Goal: Task Accomplishment & Management: Use online tool/utility

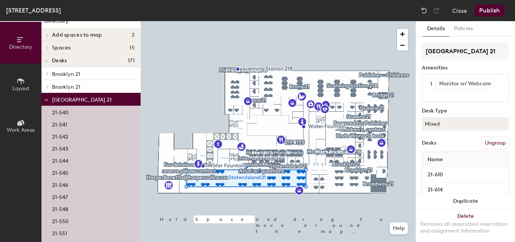
scroll to position [11, 0]
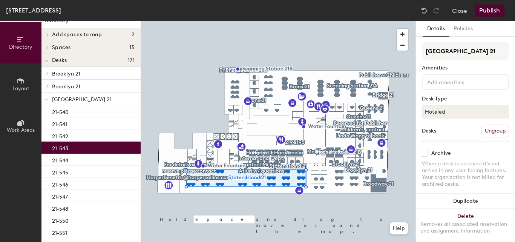
click at [65, 149] on p "21-543" at bounding box center [60, 147] width 16 height 9
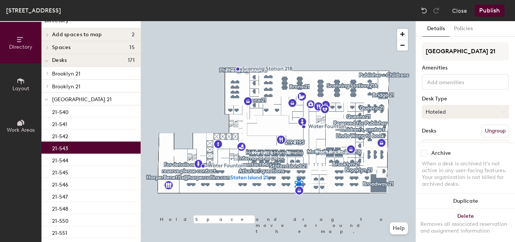
click at [450, 111] on button "Hoteled" at bounding box center [465, 112] width 87 height 14
click at [448, 133] on div "Assigned" at bounding box center [459, 134] width 75 height 11
click at [489, 11] on button "Publish" at bounding box center [490, 11] width 30 height 12
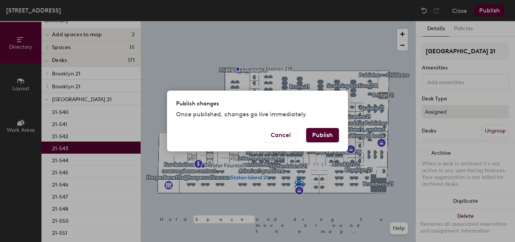
click at [328, 135] on button "Publish" at bounding box center [322, 135] width 33 height 14
